Goal: Information Seeking & Learning: Learn about a topic

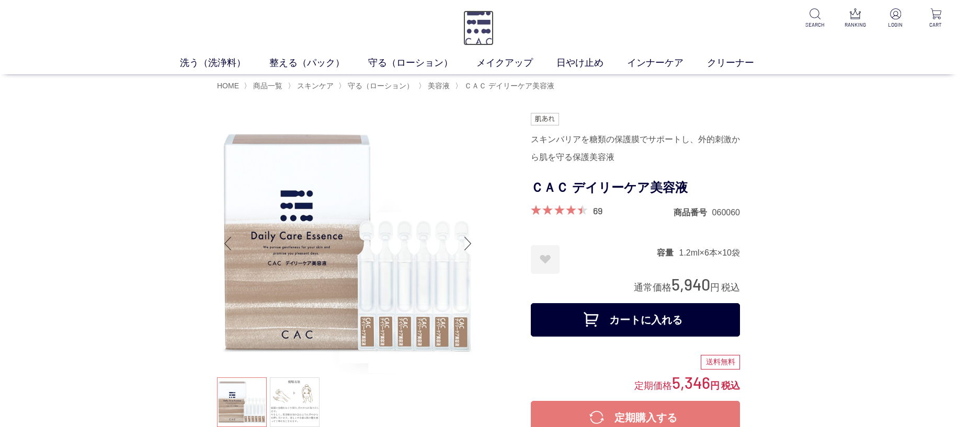
click at [482, 30] on img at bounding box center [478, 27] width 31 height 35
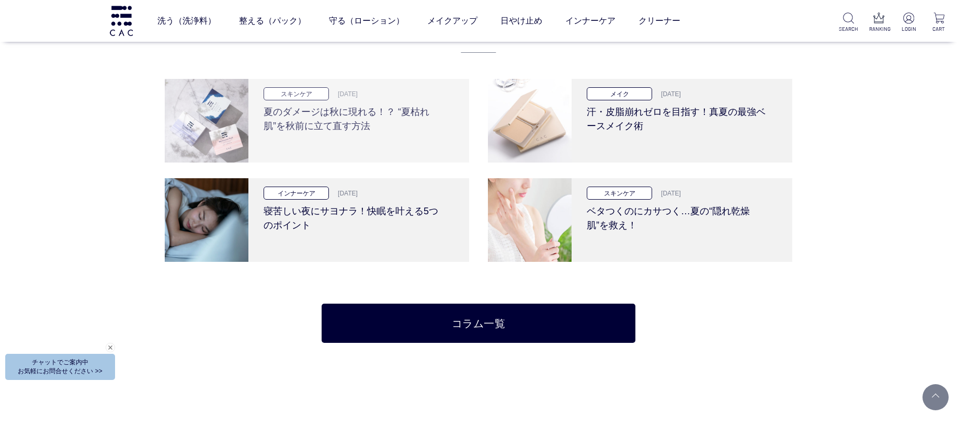
scroll to position [2382, 0]
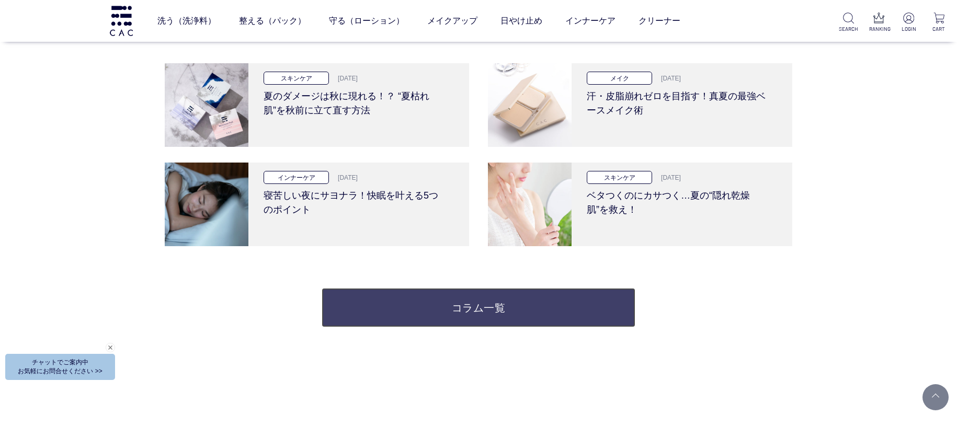
click at [428, 316] on link "コラム一覧" at bounding box center [479, 307] width 314 height 39
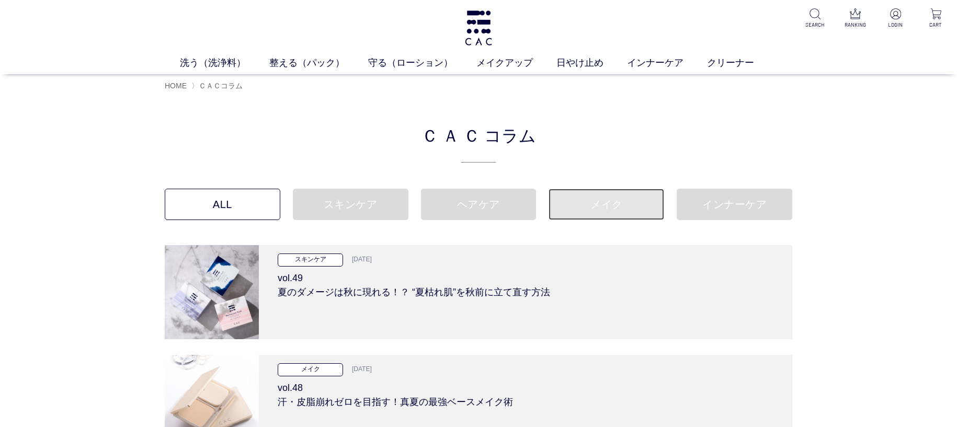
click at [612, 207] on link "メイク" at bounding box center [606, 204] width 116 height 31
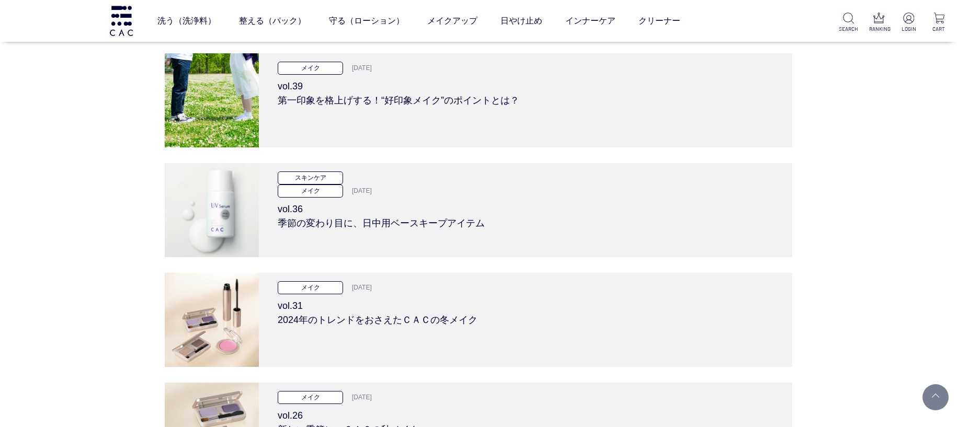
scroll to position [226, 0]
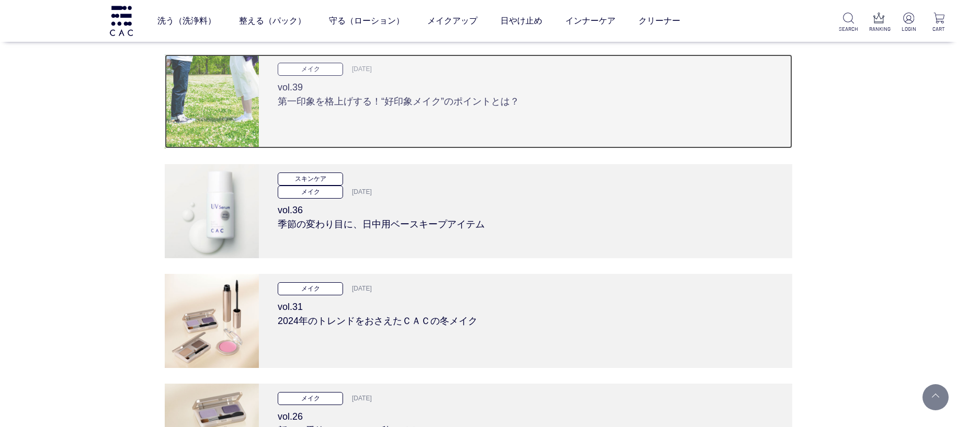
click at [672, 112] on div "メイク 2025.04.10 vol.39 第一印象を格上げする！“好印象メイク”のポイントとは？" at bounding box center [525, 101] width 533 height 94
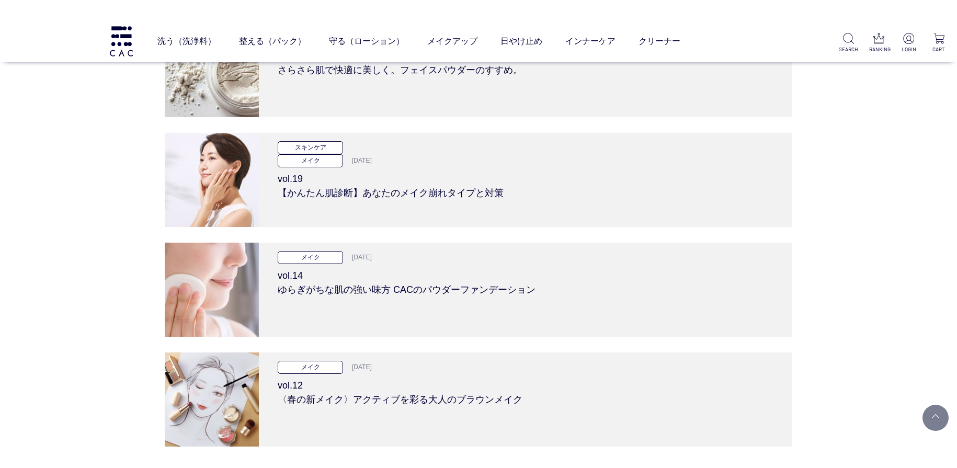
scroll to position [549, 0]
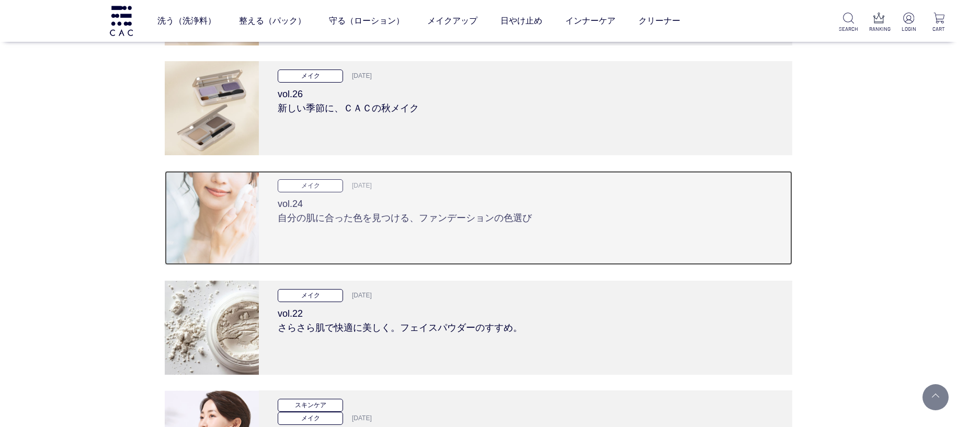
click at [395, 234] on div "メイク 2024.08.23 vol.24 自分の肌に合った色を見つける、ファンデーションの色選び" at bounding box center [525, 218] width 533 height 94
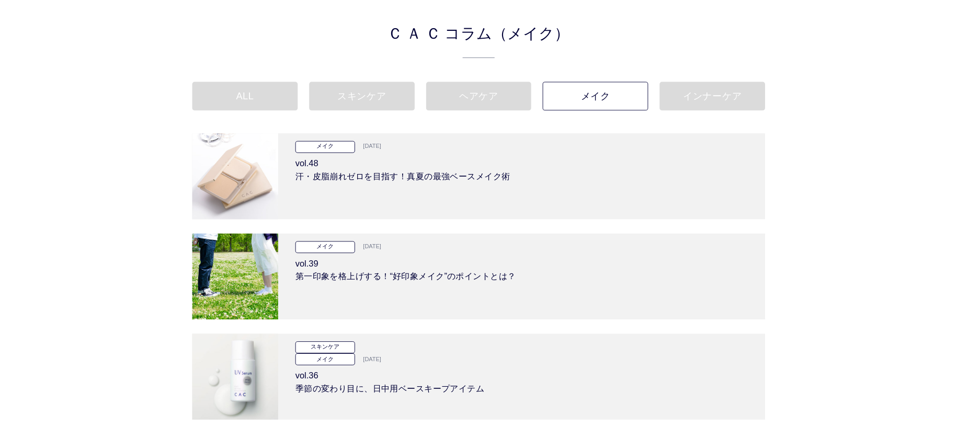
scroll to position [0, 0]
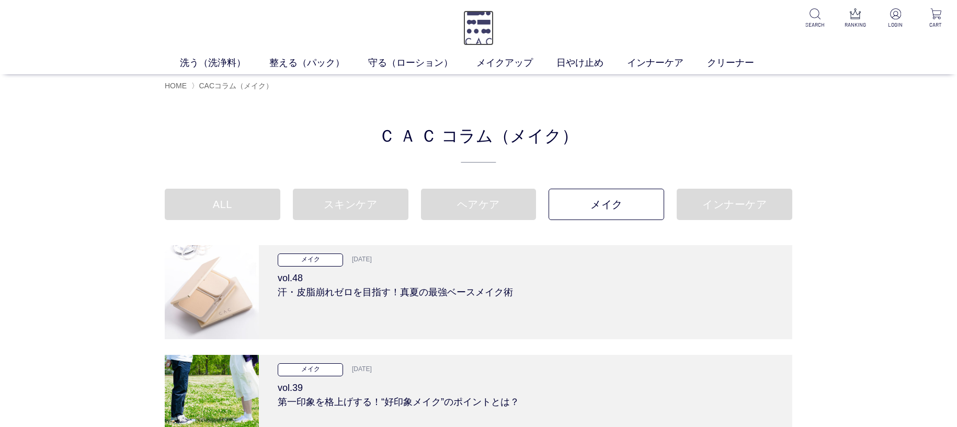
click at [465, 27] on img at bounding box center [478, 27] width 31 height 35
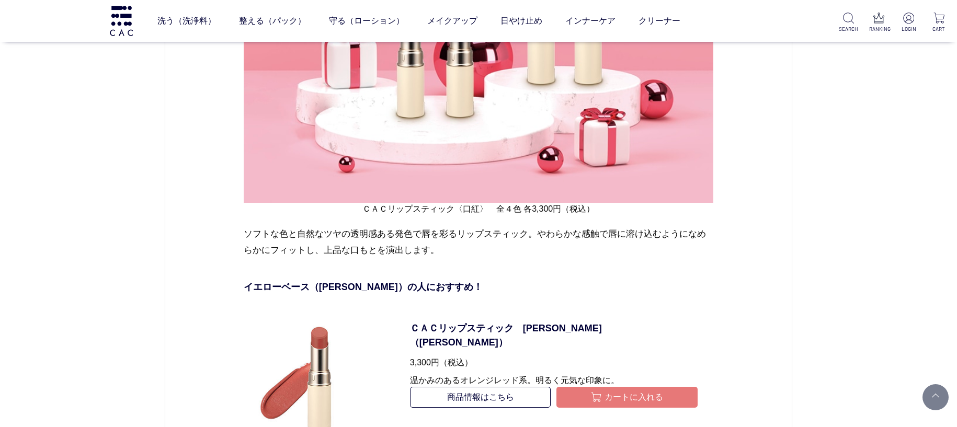
scroll to position [2760, 0]
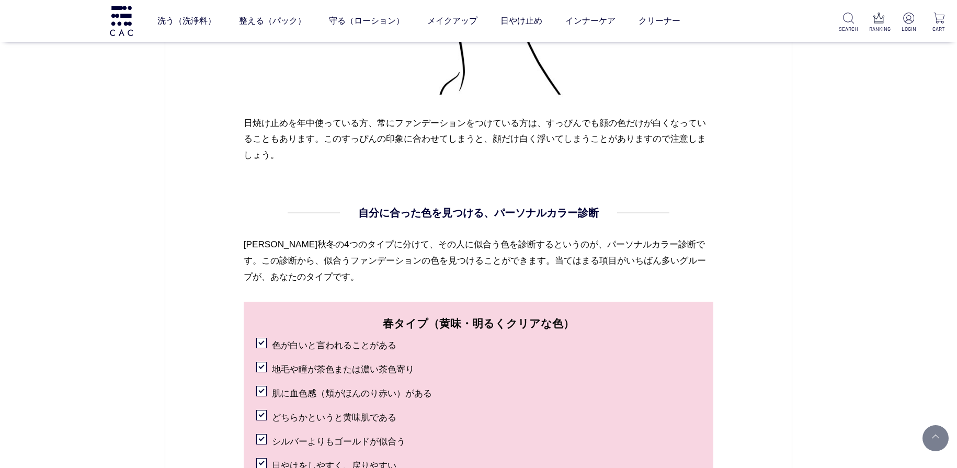
scroll to position [860, 0]
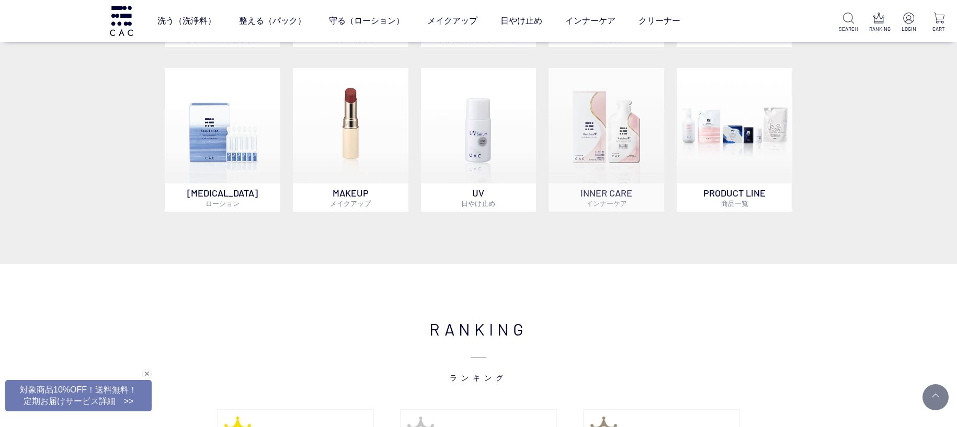
scroll to position [925, 0]
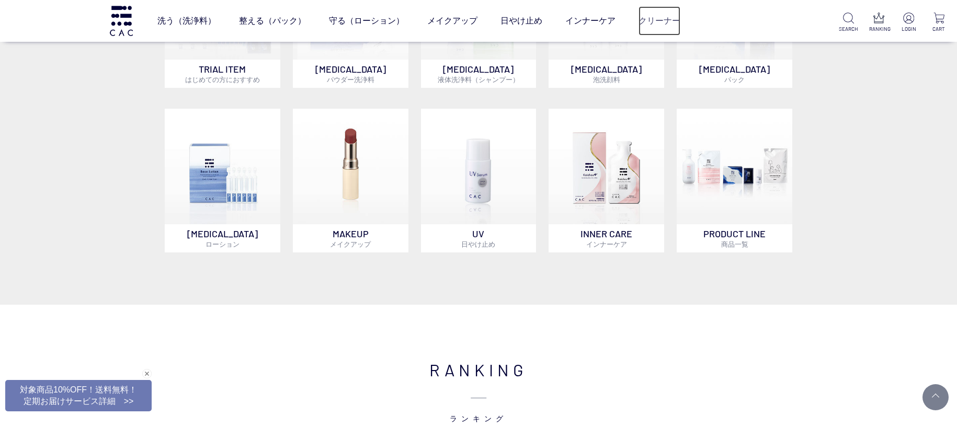
click at [658, 24] on link "クリーナー" at bounding box center [659, 20] width 42 height 29
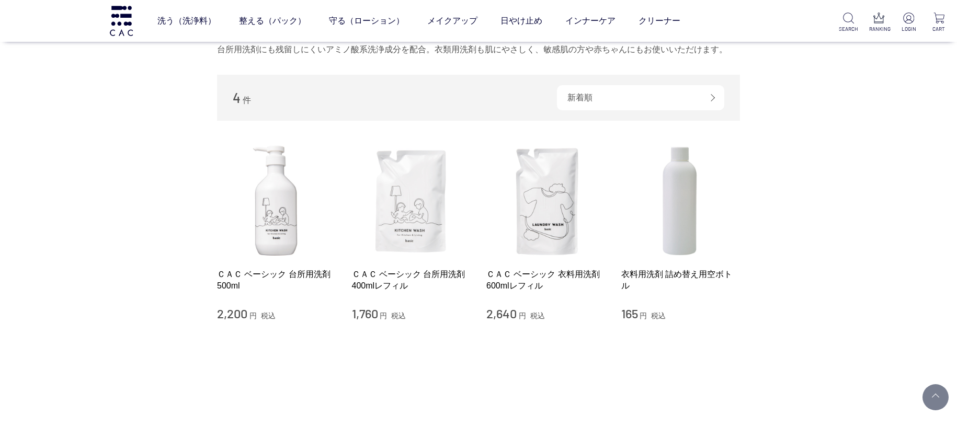
scroll to position [110, 0]
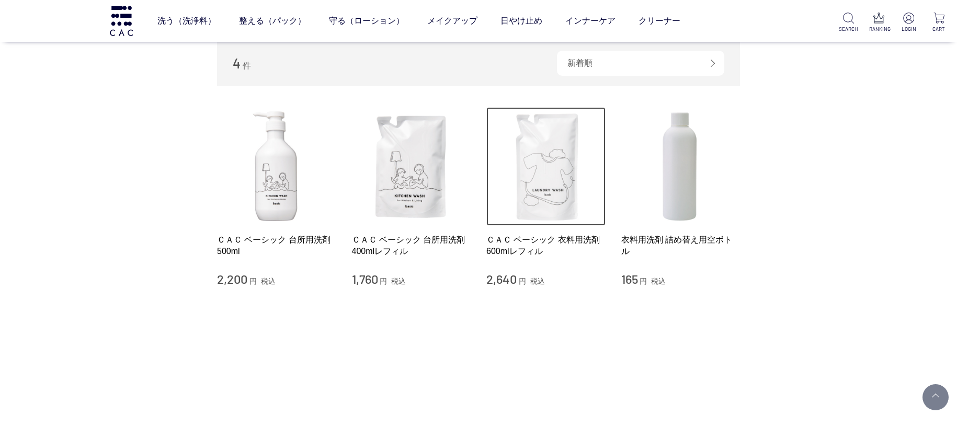
click at [544, 180] on img at bounding box center [545, 166] width 119 height 119
